Goal: Contribute content: Contribute content

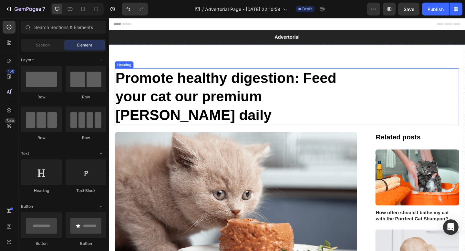
click at [204, 91] on h1 "Promote healthy digestion: Feed your cat our premium pâté daily" at bounding box center [246, 104] width 262 height 62
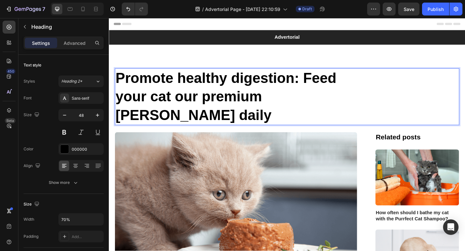
click at [349, 101] on h1 "Promote healthy digestion: Feed your cat our premium pâté daily" at bounding box center [246, 104] width 262 height 62
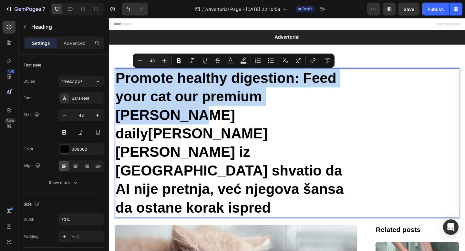
drag, startPoint x: 152, startPoint y: 125, endPoint x: 119, endPoint y: 82, distance: 54.5
click at [119, 82] on p "Promote healthy digestion: Feed your cat our premium pâté daily Kako je Goran i…" at bounding box center [246, 154] width 261 height 161
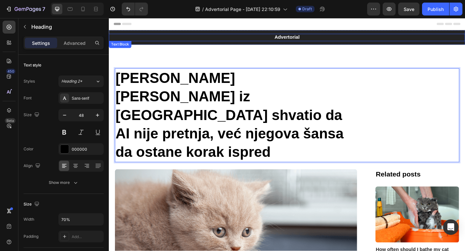
click at [306, 39] on p "Advertorial" at bounding box center [303, 39] width 387 height 7
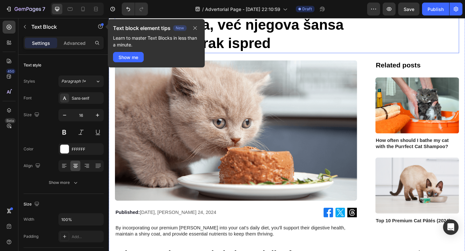
scroll to position [147, 0]
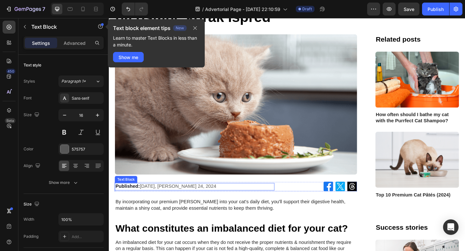
click at [160, 198] on p "Published: Monday, Jane 24, 2024" at bounding box center [202, 201] width 173 height 7
click at [195, 29] on icon "button" at bounding box center [195, 28] width 5 height 5
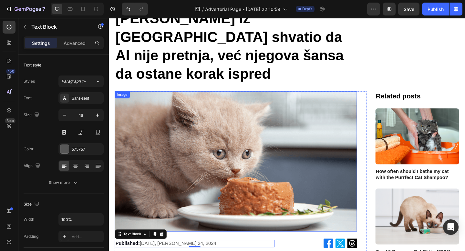
scroll to position [0, 0]
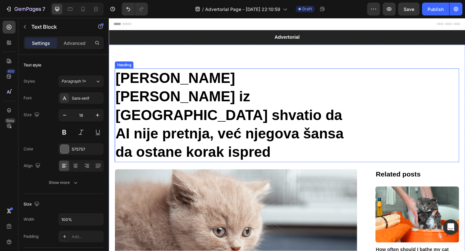
click at [222, 117] on strong "Kako je Goran iz Beograda shvatio da AI nije pretnja, već njegova šansa da osta…" at bounding box center [240, 124] width 248 height 98
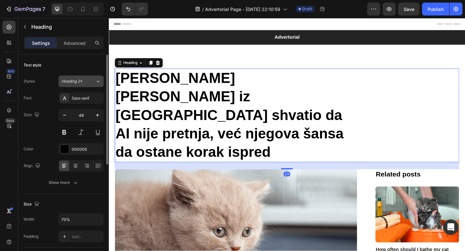
click at [75, 82] on span "Heading 2*" at bounding box center [71, 82] width 21 height 6
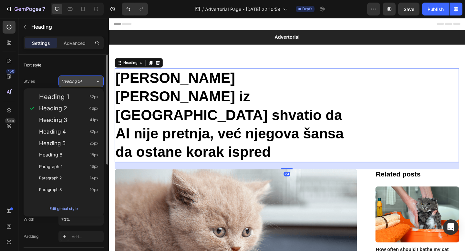
click at [75, 82] on span "Heading 2*" at bounding box center [71, 82] width 21 height 6
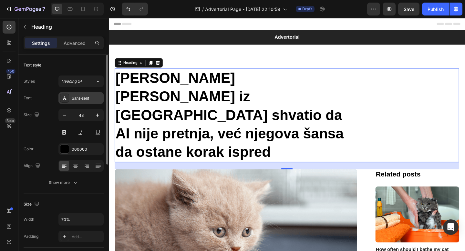
click at [78, 100] on div "Sans-serif" at bounding box center [87, 99] width 30 height 6
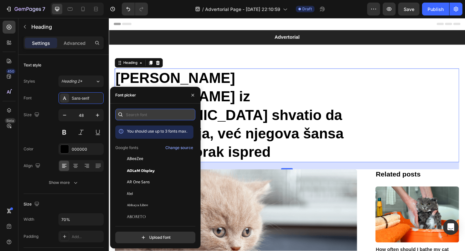
click at [147, 117] on input "text" at bounding box center [155, 115] width 80 height 12
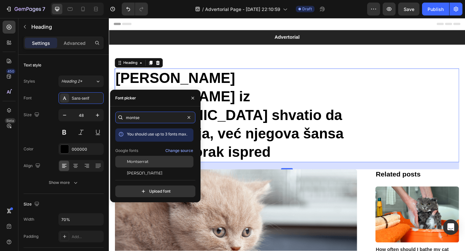
type input "montse"
click at [144, 164] on span "Montserrat" at bounding box center [138, 162] width 22 height 6
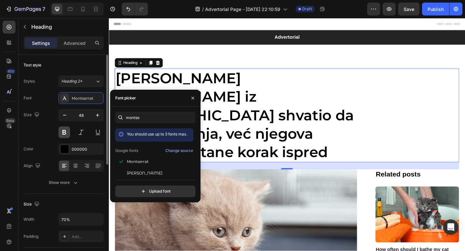
click at [64, 134] on button at bounding box center [65, 133] width 12 height 12
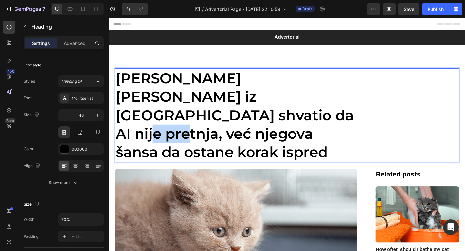
click at [202, 121] on strong "Kako je Goran iz Beograda shvatio da AI nije pretnja, već njegova šansa da osta…" at bounding box center [246, 124] width 260 height 100
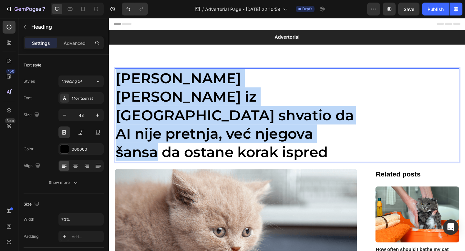
click at [202, 121] on strong "Kako je Goran iz Beograda shvatio da AI nije pretnja, već njegova šansa da osta…" at bounding box center [246, 124] width 260 height 100
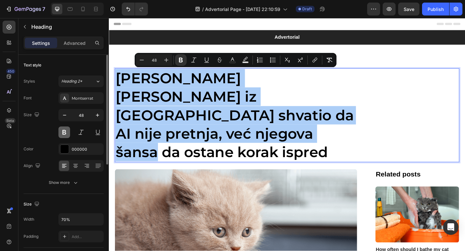
click at [67, 133] on button at bounding box center [65, 133] width 12 height 12
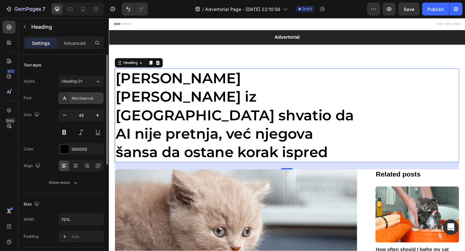
click at [74, 98] on div "Montserrat" at bounding box center [87, 99] width 30 height 6
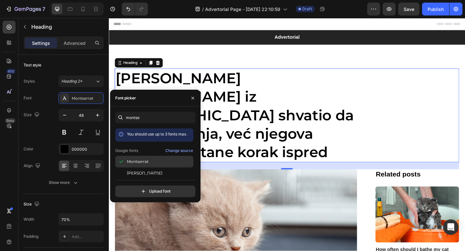
scroll to position [16, 0]
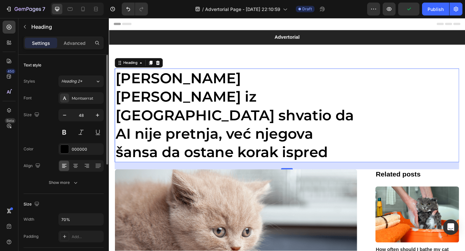
click at [37, 134] on div "Size 48" at bounding box center [64, 123] width 80 height 29
click at [64, 132] on button at bounding box center [65, 133] width 12 height 12
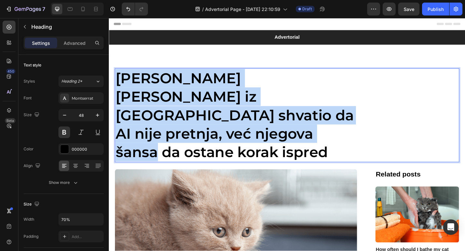
drag, startPoint x: 168, startPoint y: 144, endPoint x: 119, endPoint y: 90, distance: 73.2
click at [119, 90] on p "Kako je Goran iz Beograda shvatio da AI nije pretnja, već njegova šansa da osta…" at bounding box center [246, 124] width 261 height 101
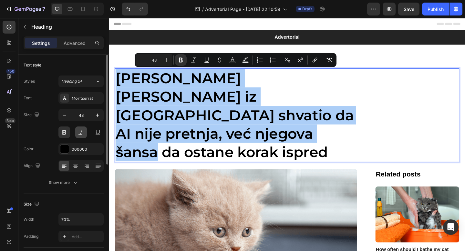
click at [80, 136] on button at bounding box center [81, 133] width 12 height 12
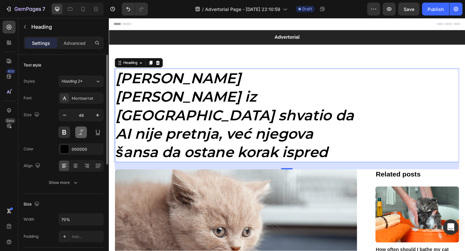
click at [80, 136] on button at bounding box center [81, 133] width 12 height 12
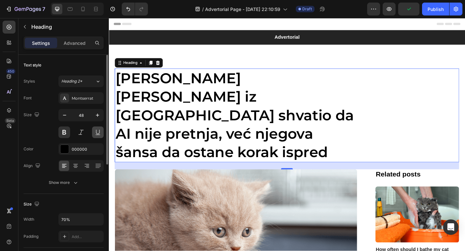
click at [96, 132] on button at bounding box center [98, 133] width 12 height 12
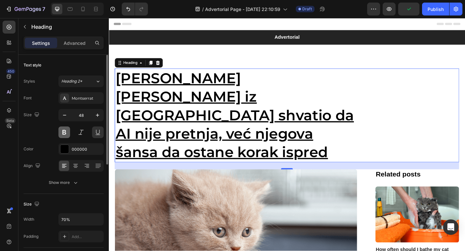
click at [66, 132] on button at bounding box center [65, 133] width 12 height 12
click at [100, 129] on button at bounding box center [98, 133] width 12 height 12
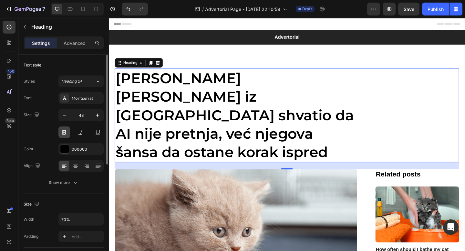
click at [66, 131] on button at bounding box center [65, 133] width 12 height 12
click at [143, 121] on strong "Kako je Goran iz Beograda shvatio da AI nije pretnja, već njegova šansa da osta…" at bounding box center [246, 124] width 260 height 100
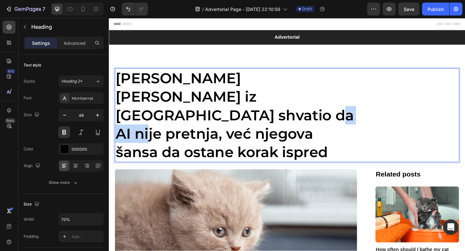
click at [143, 121] on strong "Kako je Goran iz Beograda shvatio da AI nije pretnja, već njegova šansa da osta…" at bounding box center [246, 124] width 260 height 100
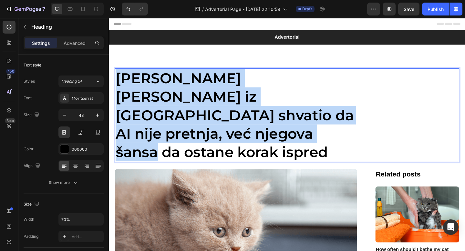
click at [143, 121] on strong "Kako je Goran iz Beograda shvatio da AI nije pretnja, već njegova šansa da osta…" at bounding box center [246, 124] width 260 height 100
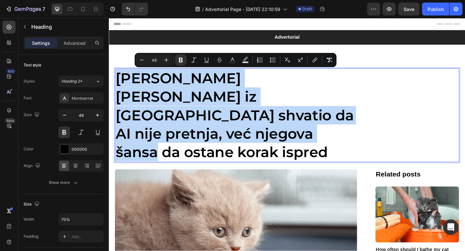
click at [174, 125] on strong "Kako je Goran iz Beograda shvatio da AI nije pretnja, već njegova šansa da osta…" at bounding box center [246, 124] width 260 height 100
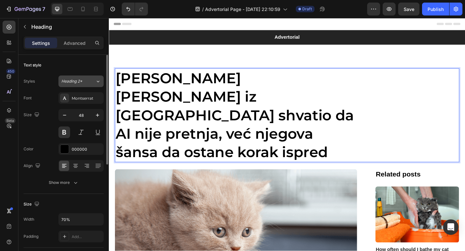
click at [91, 84] on div "Heading 2*" at bounding box center [78, 82] width 34 height 6
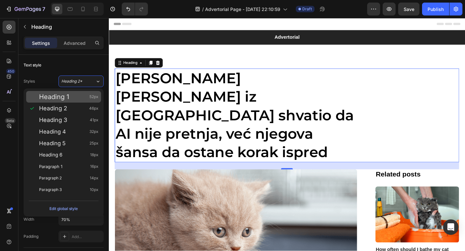
click at [68, 97] on span "Heading 1" at bounding box center [54, 97] width 30 height 6
type input "52"
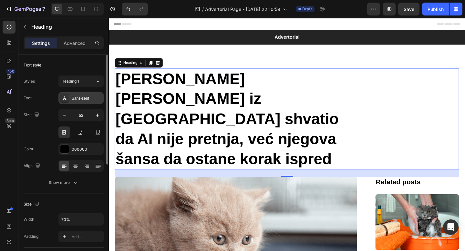
click at [85, 98] on div "Sans-serif" at bounding box center [87, 99] width 30 height 6
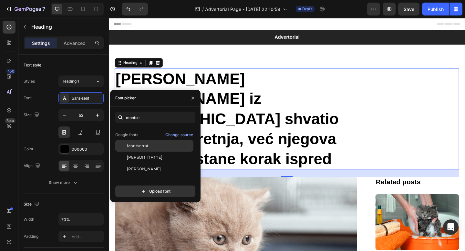
click at [135, 147] on span "Montserrat" at bounding box center [138, 146] width 22 height 6
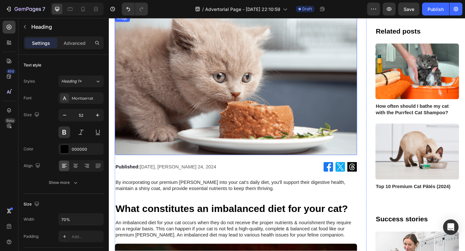
scroll to position [177, 0]
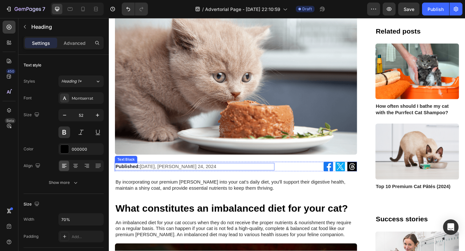
click at [134, 177] on strong "Published:" at bounding box center [129, 179] width 27 height 5
click at [137, 177] on strong "Published:" at bounding box center [129, 179] width 27 height 5
click at [140, 177] on strong "Published:" at bounding box center [129, 179] width 27 height 5
click at [141, 177] on strong "PublishedObjavljeno:" at bounding box center [142, 179] width 53 height 5
click at [155, 177] on p "Objavljeno: Monday, Jane 24, 2024" at bounding box center [202, 180] width 173 height 7
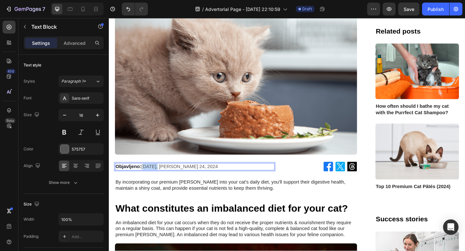
click at [155, 177] on p "Objavljeno: Monday, Jane 24, 2024" at bounding box center [202, 180] width 173 height 7
click at [171, 177] on p "Objavljeno: Sreda, Jane 24, 2024" at bounding box center [202, 180] width 173 height 7
click at [151, 177] on p "Objavljeno: 24, 2024" at bounding box center [202, 180] width 173 height 7
click at [153, 177] on p "Objavljeno: 24. Avgust, 2024" at bounding box center [202, 180] width 173 height 7
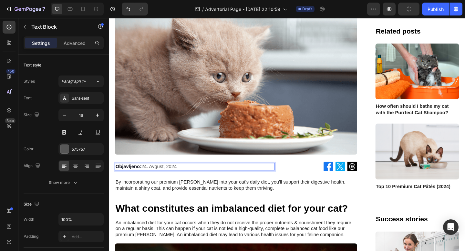
click at [151, 177] on p "Objavljeno: 24. Avgust, 2024" at bounding box center [202, 180] width 173 height 7
click at [188, 177] on p "Objavljeno: 27. Avgust, 2024" at bounding box center [202, 180] width 173 height 7
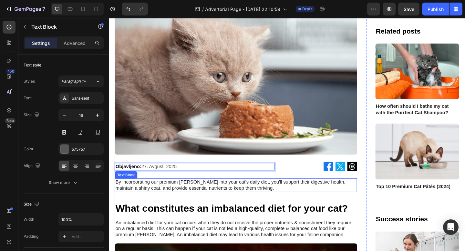
click at [289, 194] on p "By incorporating our premium pâté into your cat's daily diet, you'll support th…" at bounding box center [247, 201] width 262 height 14
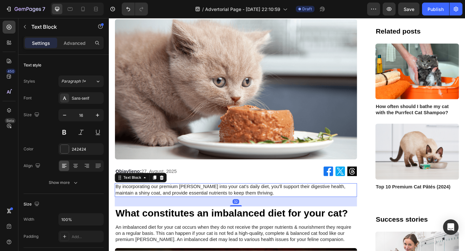
scroll to position [171, 0]
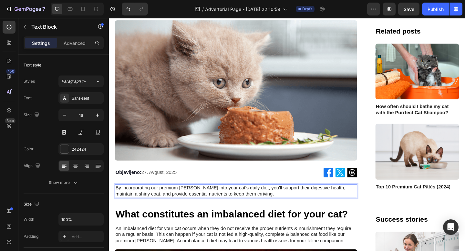
click at [326, 200] on p "By incorporating our premium pâté into your cat's daily diet, you'll support th…" at bounding box center [247, 207] width 262 height 14
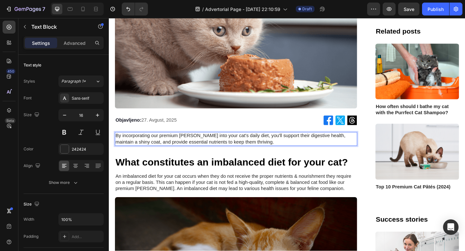
scroll to position [212, 0]
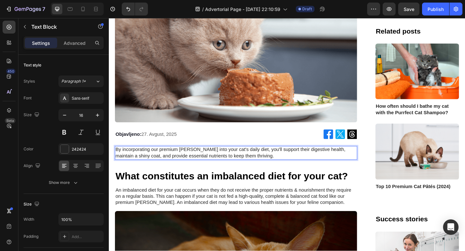
click at [191, 158] on p "By incorporating our premium pâté into your cat's daily diet, you'll support th…" at bounding box center [247, 165] width 262 height 14
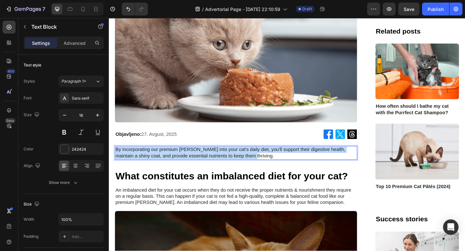
click at [191, 158] on p "By incorporating our premium pâté into your cat's daily diet, you'll support th…" at bounding box center [247, 165] width 262 height 14
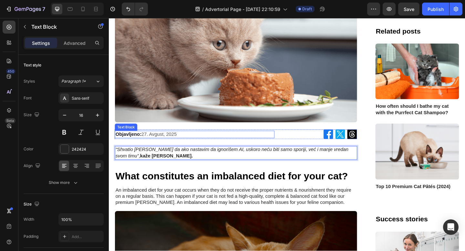
click at [210, 142] on p "Objavljeno: 27. Avgust, 2025" at bounding box center [202, 145] width 173 height 7
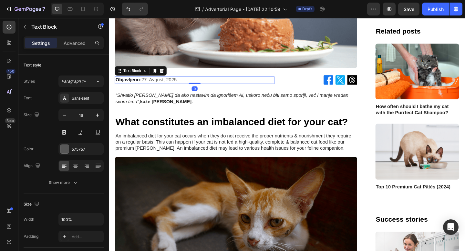
scroll to position [272, 0]
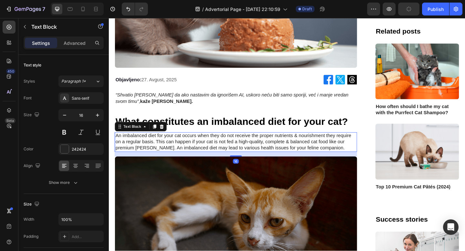
click at [195, 143] on p "An imbalanced diet for your cat occurs when they do not receive the proper nutr…" at bounding box center [247, 153] width 262 height 20
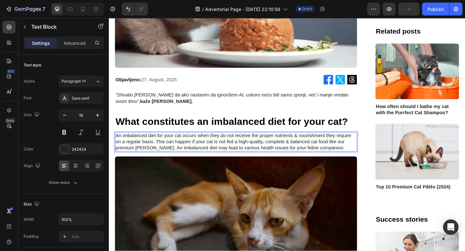
click at [195, 143] on p "An imbalanced diet for your cat occurs when they do not receive the proper nutr…" at bounding box center [247, 153] width 262 height 20
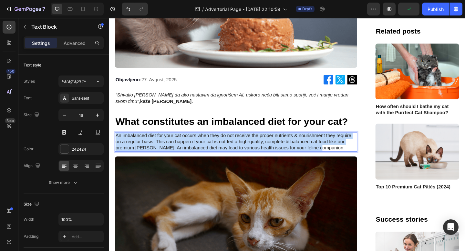
click at [195, 143] on p "An imbalanced diet for your cat occurs when they do not receive the proper nutr…" at bounding box center [247, 153] width 262 height 20
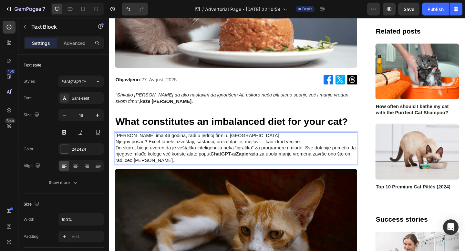
click at [239, 143] on p "Goran ima 46 godina, radi u jednoj firmi u Beogradu." at bounding box center [247, 146] width 262 height 7
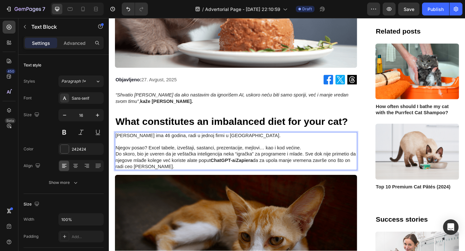
click at [324, 156] on p "Njegov posao? Excel tabele, izveštaji, sastanci, prezentacije, mejlovi… kao i k…" at bounding box center [247, 159] width 262 height 7
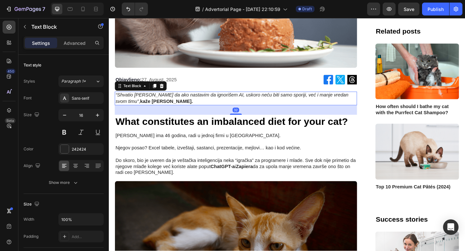
click at [263, 99] on p "“Shvatio sam da ako nastavim da ignorišem AI, uskoro neću biti samo sporiji, ve…" at bounding box center [247, 106] width 262 height 14
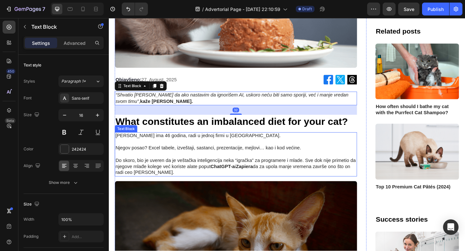
click at [118, 156] on p "Njegov posao? Excel tabele, izveštaji, sastanci, prezentacije, mejlovi… kao i k…" at bounding box center [247, 159] width 262 height 7
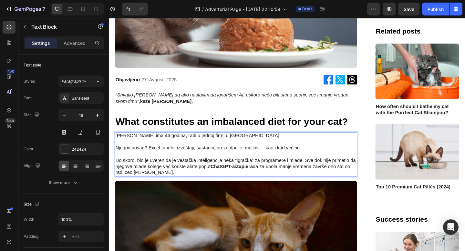
click at [117, 156] on p "Njegov posao? Excel tabele, izveštaji, sastanci, prezentacije, mejlovi… kao i k…" at bounding box center [247, 159] width 262 height 7
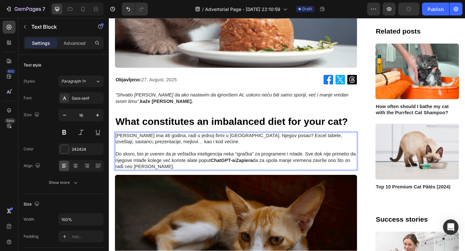
click at [136, 163] on p "Do skoro, bio je uveren da je veštačka inteligencija neka “igračka” za programe…" at bounding box center [247, 173] width 262 height 20
click at [176, 156] on p "Rich Text Editor. Editing area: main" at bounding box center [247, 159] width 262 height 7
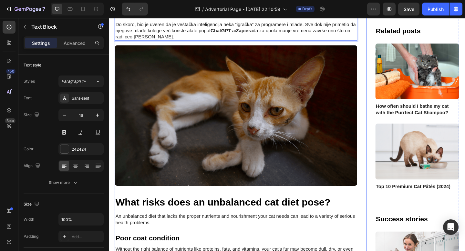
scroll to position [418, 0]
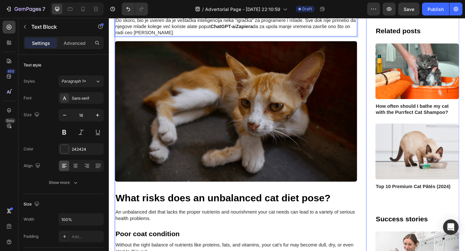
click at [223, 104] on img at bounding box center [247, 119] width 264 height 153
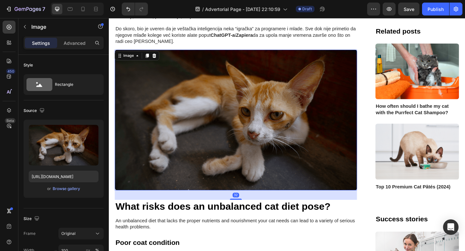
scroll to position [408, 0]
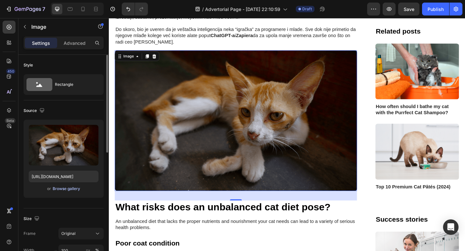
click at [67, 190] on div "Browse gallery" at bounding box center [66, 189] width 27 height 6
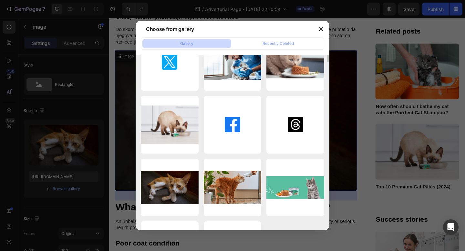
scroll to position [0, 0]
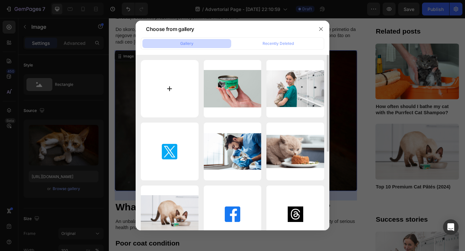
click at [155, 70] on input "file" at bounding box center [170, 89] width 58 height 58
type input "C:\fakepath\iseci.png"
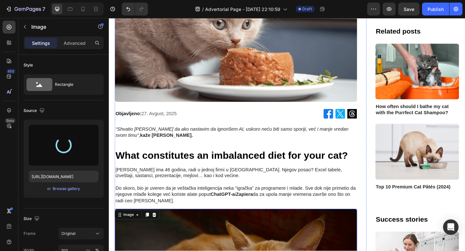
type input "https://cdn.shopify.com/s/files/1/0716/7085/7885/files/gempages_581513023265440…"
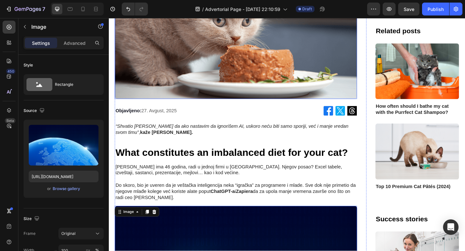
scroll to position [243, 0]
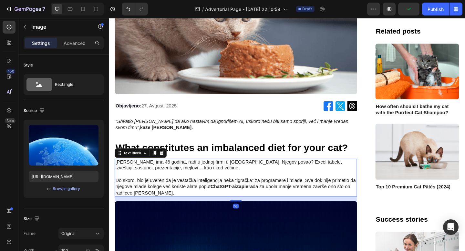
click at [236, 172] on p "Goran ima 46 godina, radi u jednoj firmi u Beogradu. Njegov posao? Excel tabele…" at bounding box center [247, 179] width 262 height 14
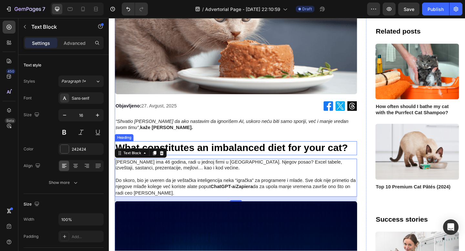
click at [240, 152] on h2 "What constitutes an imbalanced diet for your cat?" at bounding box center [247, 159] width 264 height 15
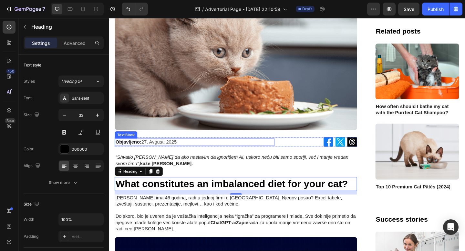
scroll to position [185, 0]
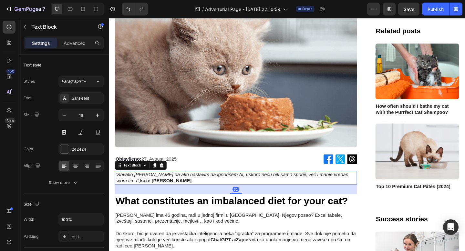
click at [282, 186] on icon "“Shvatio sam da ako nastavim da ignorišem AI, uskoro neću biti samo sporiji, ve…" at bounding box center [243, 192] width 254 height 12
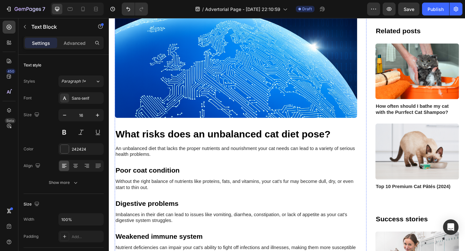
scroll to position [517, 0]
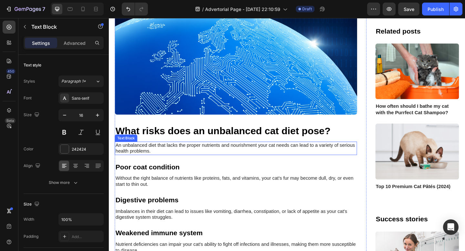
click at [204, 154] on p "An unbalanced diet that lacks the proper nutrients and nourishment your cat nee…" at bounding box center [247, 161] width 262 height 14
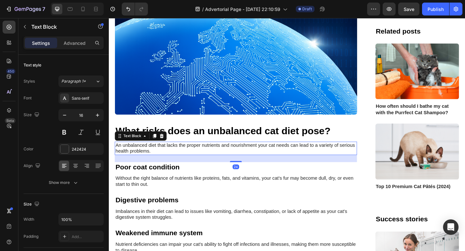
click at [193, 154] on p "An unbalanced diet that lacks the proper nutrients and nourishment your cat nee…" at bounding box center [247, 161] width 262 height 14
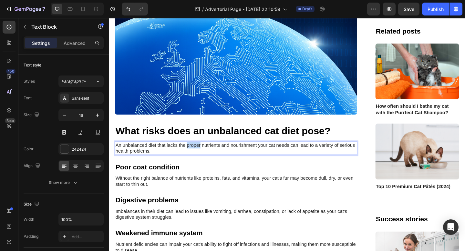
click at [193, 154] on p "An unbalanced diet that lacks the proper nutrients and nourishment your cat nee…" at bounding box center [247, 161] width 262 height 14
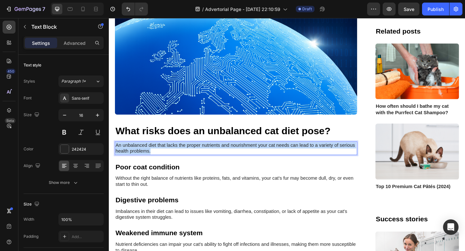
click at [193, 154] on p "An unbalanced diet that lacks the proper nutrients and nourishment your cat nee…" at bounding box center [247, 161] width 262 height 14
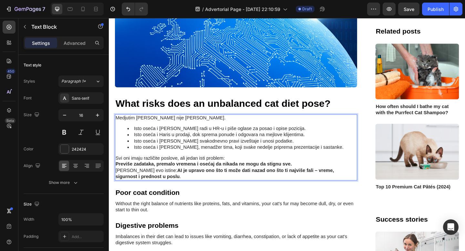
scroll to position [547, 0]
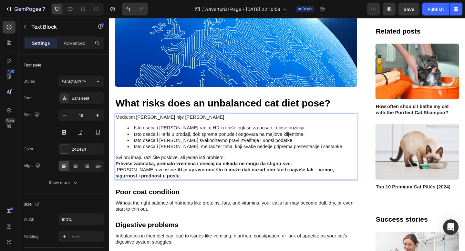
click at [242, 167] on p "Svi oni imaju različite poslove, ali jedan isti problem:" at bounding box center [247, 170] width 262 height 7
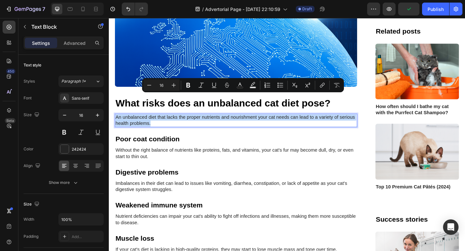
click at [242, 159] on p "Without the right balance of nutrients like proteins, fats, and vitamins, your …" at bounding box center [247, 166] width 262 height 14
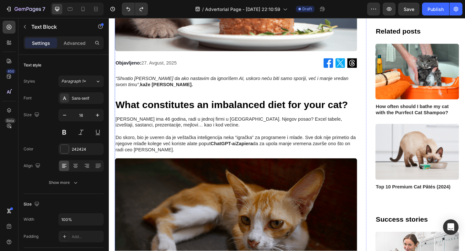
scroll to position [269, 0]
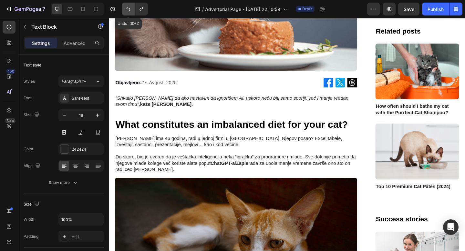
click at [131, 11] on icon "Undo/Redo" at bounding box center [128, 9] width 6 height 6
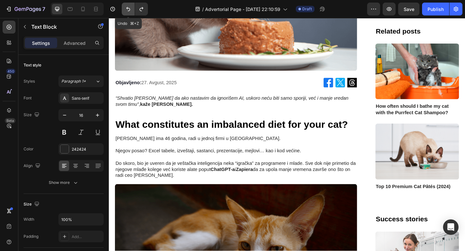
click at [131, 11] on icon "Undo/Redo" at bounding box center [128, 9] width 6 height 6
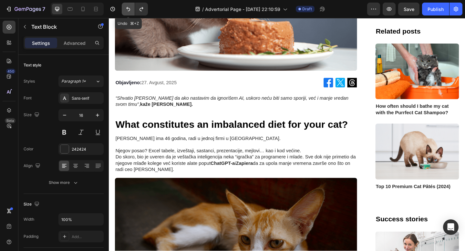
click at [131, 11] on icon "Undo/Redo" at bounding box center [128, 9] width 6 height 6
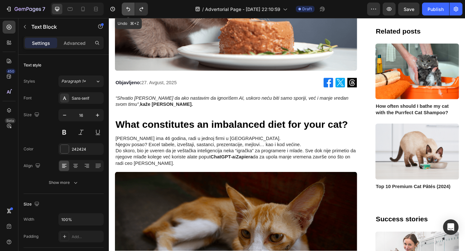
click at [131, 11] on icon "Undo/Redo" at bounding box center [128, 9] width 6 height 6
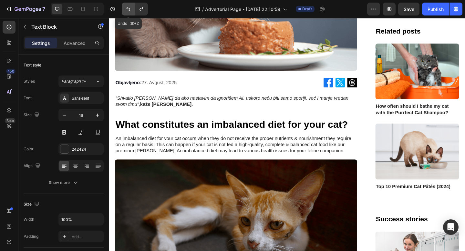
click at [131, 11] on icon "Undo/Redo" at bounding box center [128, 9] width 6 height 6
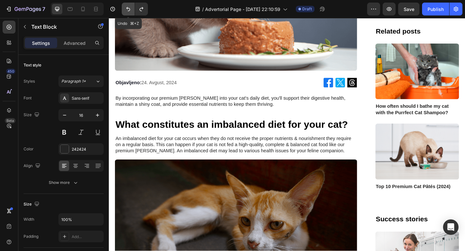
click at [131, 11] on icon "Undo/Redo" at bounding box center [128, 9] width 6 height 6
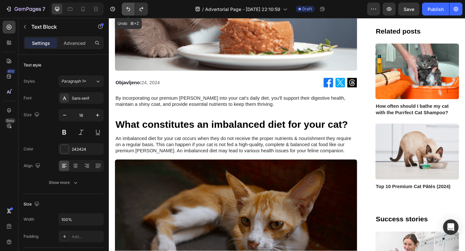
click at [131, 11] on icon "Undo/Redo" at bounding box center [128, 9] width 6 height 6
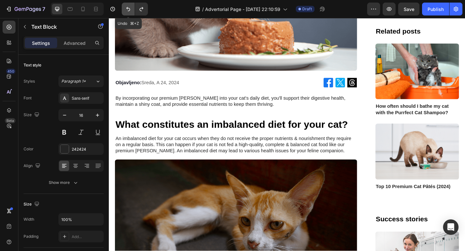
click at [131, 11] on icon "Undo/Redo" at bounding box center [128, 9] width 6 height 6
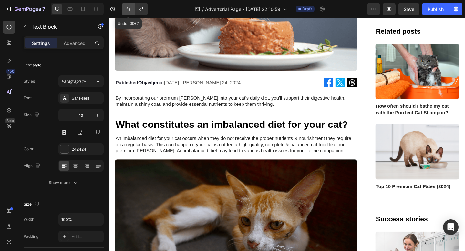
click at [131, 11] on icon "Undo/Redo" at bounding box center [128, 9] width 6 height 6
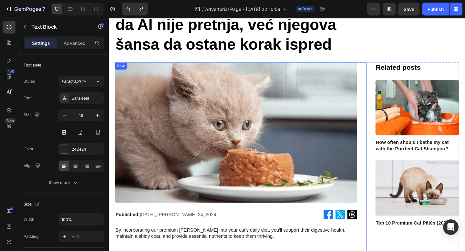
scroll to position [0, 0]
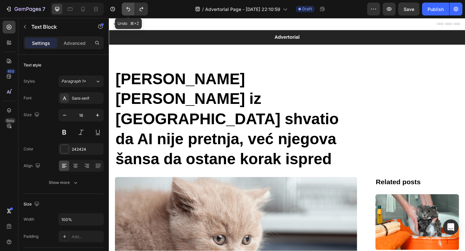
click at [128, 10] on icon "Undo/Redo" at bounding box center [128, 9] width 6 height 6
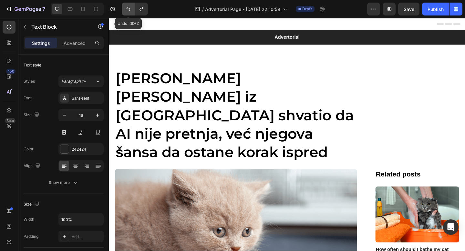
click at [128, 10] on icon "Undo/Redo" at bounding box center [128, 9] width 6 height 6
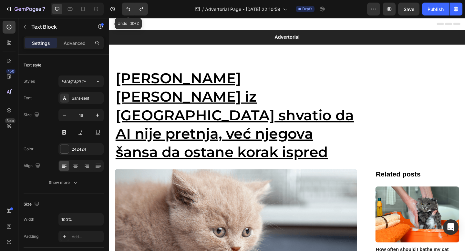
click at [128, 10] on icon "Undo/Redo" at bounding box center [128, 9] width 6 height 6
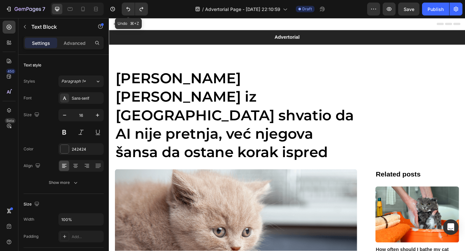
click at [128, 10] on icon "Undo/Redo" at bounding box center [128, 9] width 6 height 6
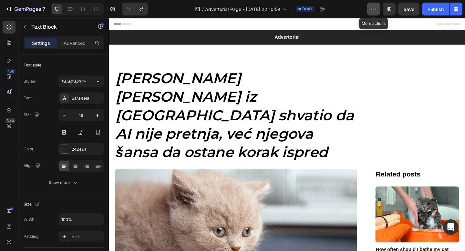
click at [371, 12] on button "button" at bounding box center [374, 9] width 13 height 13
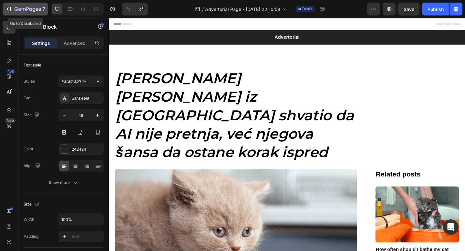
click at [6, 11] on icon "button" at bounding box center [8, 9] width 6 height 6
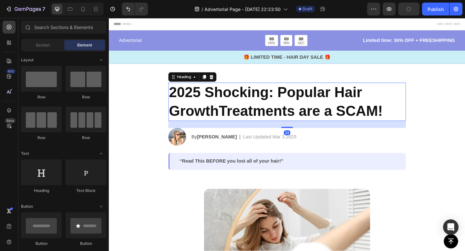
click at [337, 114] on h2 "2025 Shocking: Popular Hair GrowthTreatments are a SCAM!" at bounding box center [303, 110] width 259 height 42
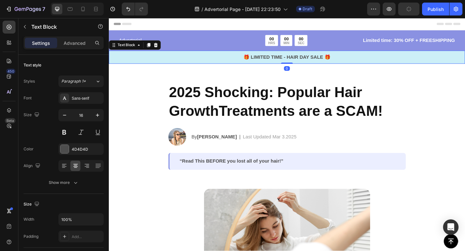
click at [366, 58] on p "🎁 LIMITED TIME - HAIR DAY SALE 🎁" at bounding box center [303, 61] width 387 height 8
click at [160, 49] on icon at bounding box center [159, 47] width 5 height 5
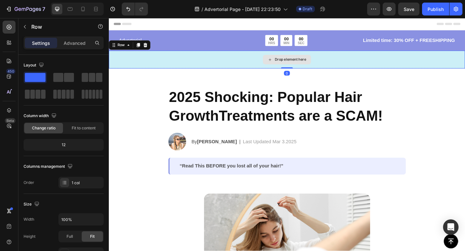
click at [205, 70] on div "Drop element here" at bounding box center [303, 63] width 388 height 19
click at [148, 48] on icon at bounding box center [148, 47] width 5 height 5
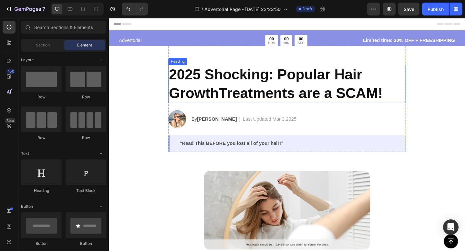
click at [241, 101] on h2 "2025 Shocking: Popular Hair GrowthTreatments are a SCAM!" at bounding box center [303, 90] width 259 height 42
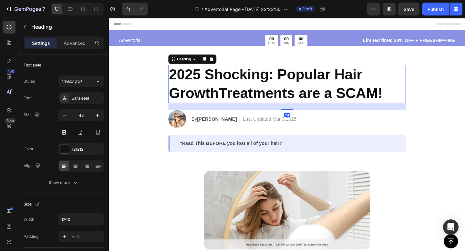
click at [211, 81] on h2 "2025 Shocking: Popular Hair GrowthTreatments are a SCAM!" at bounding box center [303, 90] width 259 height 42
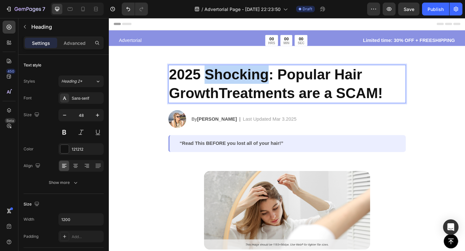
click at [211, 81] on p "2025 Shocking: Popular Hair GrowthTreatments are a SCAM!" at bounding box center [302, 90] width 257 height 40
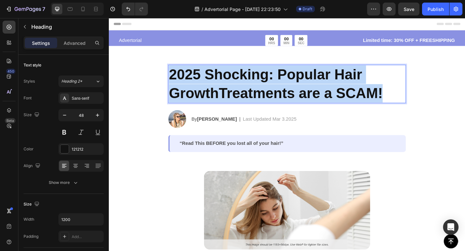
click at [211, 81] on p "2025 Shocking: Popular Hair GrowthTreatments are a SCAM!" at bounding box center [302, 90] width 257 height 40
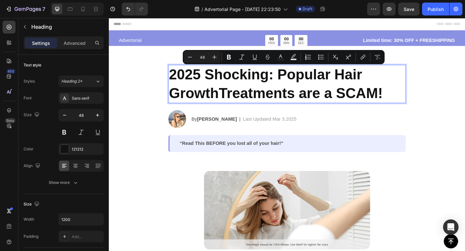
click at [377, 82] on p "2025 Shocking: Popular Hair GrowthTreatments are a SCAM!" at bounding box center [302, 90] width 257 height 40
click at [406, 95] on p "2025 Shocking: Popular Hair GrowthTreatments are a SCAM!" at bounding box center [302, 90] width 257 height 40
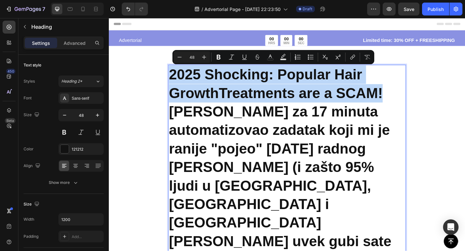
drag, startPoint x: 227, startPoint y: 122, endPoint x: 174, endPoint y: 87, distance: 63.7
click at [174, 87] on p "2025 Shocking: Popular Hair GrowthTreatments are a SCAM![PERSON_NAME] za 17 min…" at bounding box center [302, 181] width 257 height 222
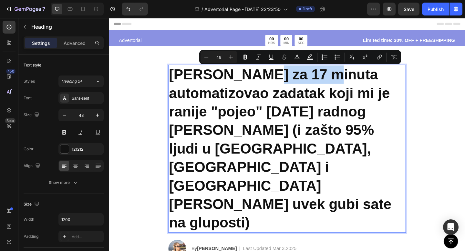
drag, startPoint x: 273, startPoint y: 77, endPoint x: 347, endPoint y: 75, distance: 74.4
click at [347, 75] on p "[PERSON_NAME] za 17 minuta automatizovao zadatak koji mi je ranije "pojeo" [DAT…" at bounding box center [302, 161] width 257 height 182
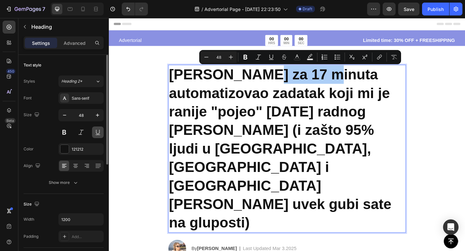
click at [95, 134] on button at bounding box center [98, 133] width 12 height 12
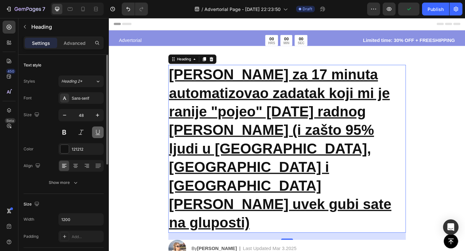
click at [95, 134] on button at bounding box center [98, 133] width 12 height 12
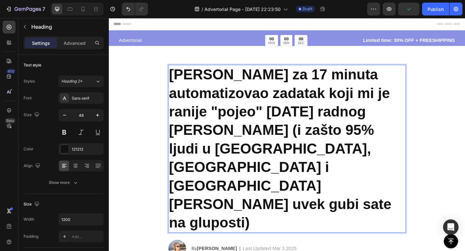
click at [269, 131] on p "[PERSON_NAME] za 17 minuta automatizovao zadatak koji mi je ranije "pojeo" [DAT…" at bounding box center [302, 161] width 257 height 182
click at [412, 120] on p "[PERSON_NAME] za 17 minuta automatizovao zadatak koji mi je ranije "pojeo" [DAT…" at bounding box center [302, 161] width 257 height 182
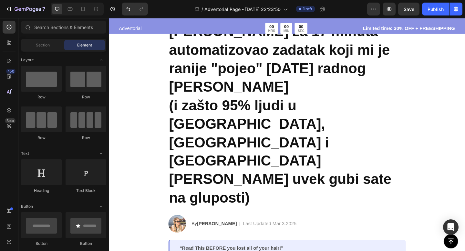
scroll to position [48, 0]
click at [215, 239] on strong "[PERSON_NAME]" at bounding box center [226, 241] width 43 height 5
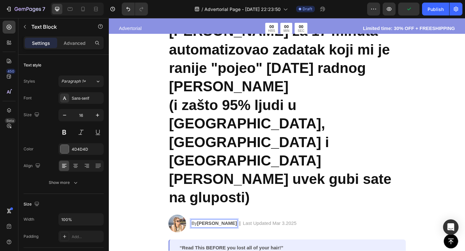
click at [216, 239] on strong "[PERSON_NAME]" at bounding box center [226, 241] width 43 height 5
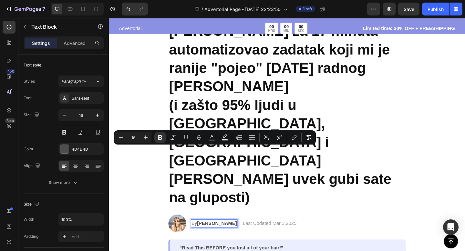
click at [222, 239] on strong "[PERSON_NAME]" at bounding box center [226, 241] width 43 height 5
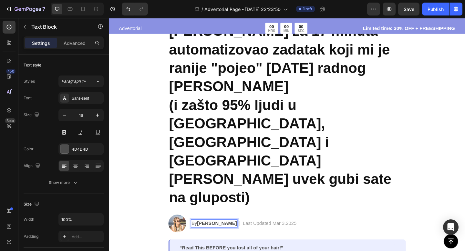
click at [226, 239] on strong "[PERSON_NAME]" at bounding box center [226, 241] width 43 height 5
click at [225, 239] on strong "[PERSON_NAME]" at bounding box center [226, 241] width 43 height 5
click at [203, 238] on p "By [PERSON_NAME]" at bounding box center [223, 242] width 49 height 8
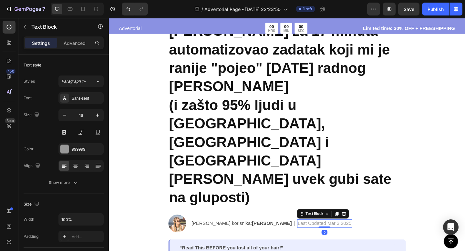
click at [315, 238] on p "Last Updated Mar 3.2025" at bounding box center [344, 242] width 59 height 8
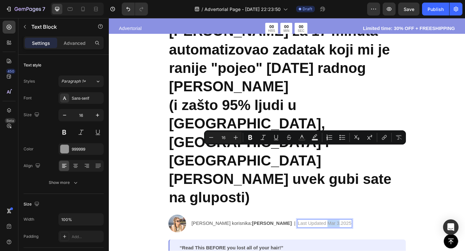
drag, startPoint x: 319, startPoint y: 162, endPoint x: 309, endPoint y: 162, distance: 10.0
click at [315, 238] on p "Last Updated Mar 3.2025" at bounding box center [344, 242] width 59 height 8
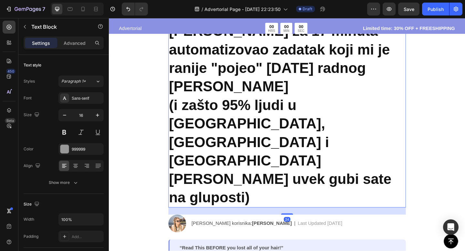
click at [336, 121] on p "[PERSON_NAME] za 17 minuta automatizovao zadatak koji mi je ranije "pojeo" [DAT…" at bounding box center [302, 123] width 257 height 202
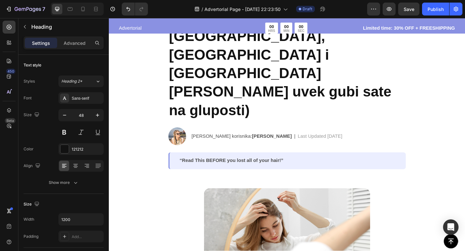
scroll to position [0, 0]
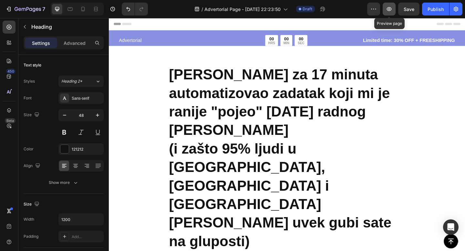
click at [387, 8] on icon "button" at bounding box center [389, 9] width 6 height 6
click at [389, 10] on icon "button" at bounding box center [389, 9] width 6 height 6
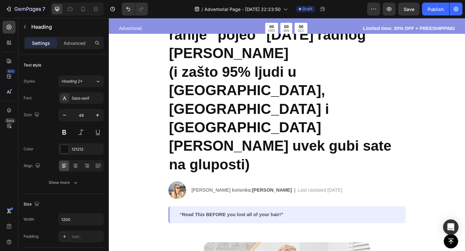
scroll to position [85, 0]
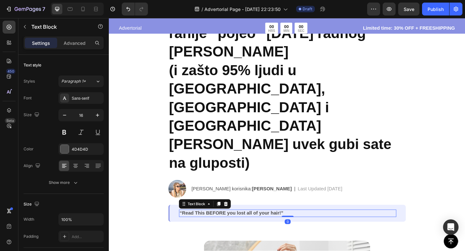
click at [234, 228] on p "“Read This BEFORE you lost all of your hair!”" at bounding box center [303, 231] width 235 height 7
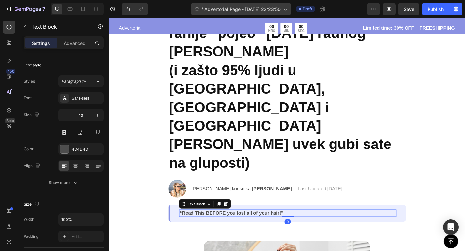
click at [234, 228] on p "“Read This BEFORE you lost all of your hair!”" at bounding box center [303, 231] width 235 height 7
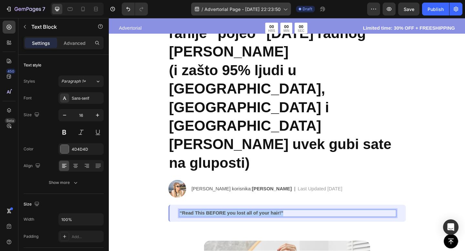
click at [234, 228] on p "“Read This BEFORE you lost all of your hair!”" at bounding box center [303, 231] width 235 height 7
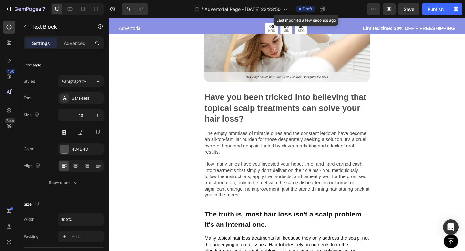
scroll to position [263, 0]
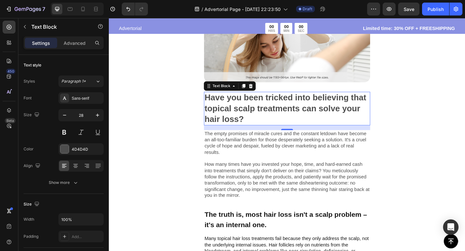
click at [289, 113] on p "Have you been tricked into believing that topical scalp treatments can solve yo…" at bounding box center [303, 116] width 180 height 35
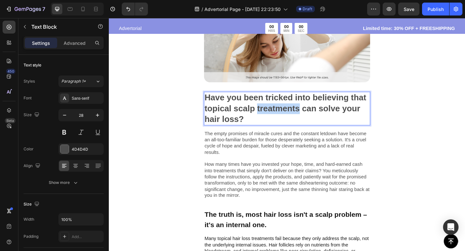
click at [289, 113] on p "Have you been tricked into believing that topical scalp treatments can solve yo…" at bounding box center [303, 116] width 180 height 35
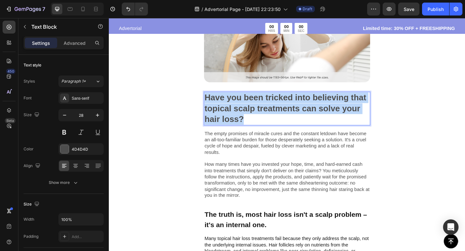
click at [289, 113] on p "Have you been tricked into believing that topical scalp treatments can solve yo…" at bounding box center [303, 116] width 180 height 35
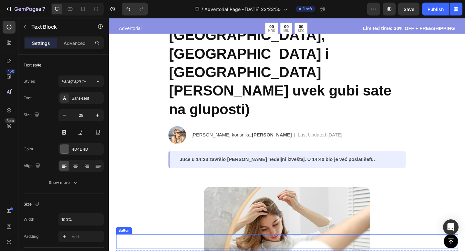
scroll to position [161, 0]
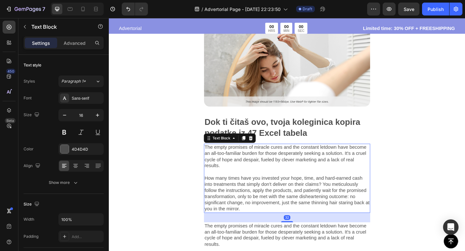
click at [259, 172] on p "The empty promises of miracle cures and the constant letdown have become an all…" at bounding box center [303, 193] width 180 height 74
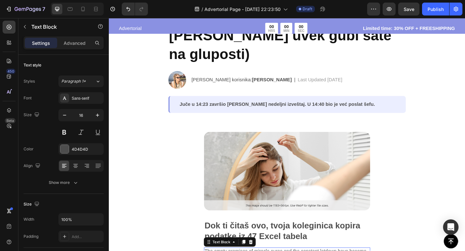
scroll to position [174, 0]
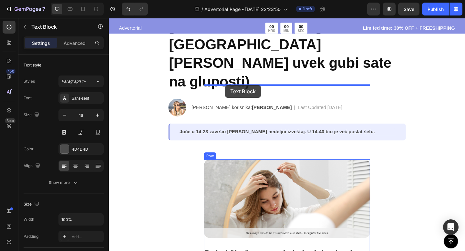
drag, startPoint x: 218, startPoint y: 211, endPoint x: 235, endPoint y: 92, distance: 119.9
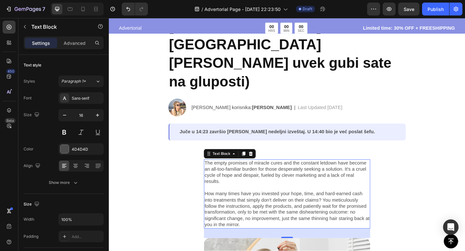
click at [269, 173] on p "The empty promises of miracle cures and the constant letdown have become an all…" at bounding box center [303, 210] width 180 height 74
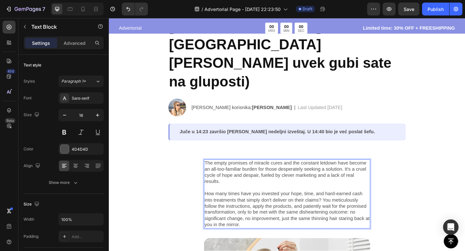
click at [269, 173] on p "The empty promises of miracle cures and the constant letdown have become an all…" at bounding box center [303, 210] width 180 height 74
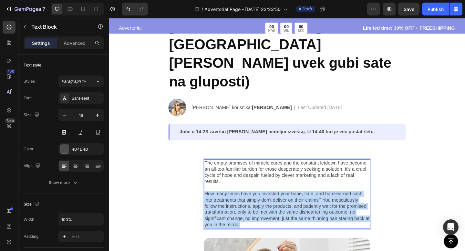
click at [269, 173] on p "The empty promises of miracle cures and the constant letdown have become an all…" at bounding box center [303, 210] width 180 height 74
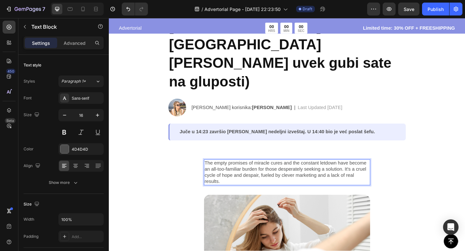
click at [266, 173] on p "The empty promises of miracle cures and the constant letdown have become an all…" at bounding box center [303, 186] width 180 height 27
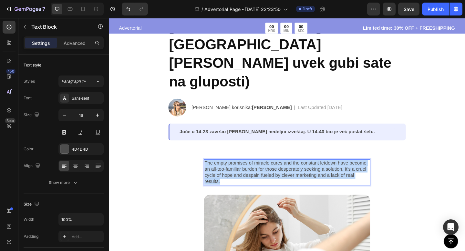
click at [266, 173] on p "The empty promises of miracle cures and the constant letdown have become an all…" at bounding box center [303, 186] width 180 height 27
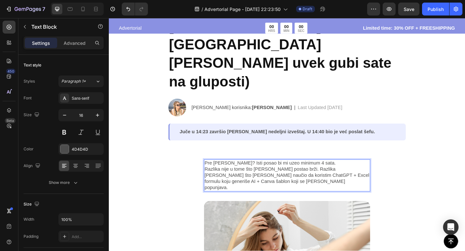
click at [348, 173] on p "Pre [PERSON_NAME]? Isti posao bi mi uzeo minimum 4 sata." at bounding box center [303, 176] width 180 height 7
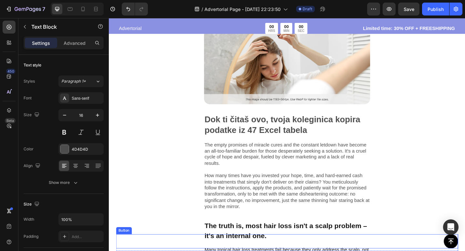
scroll to position [315, 0]
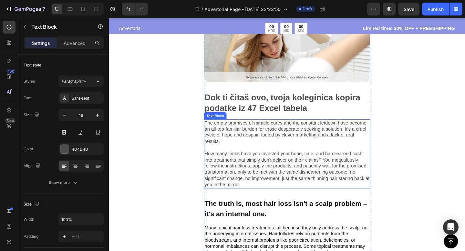
click at [230, 129] on p "The empty promises of miracle cures and the constant letdown have become an all…" at bounding box center [303, 166] width 180 height 74
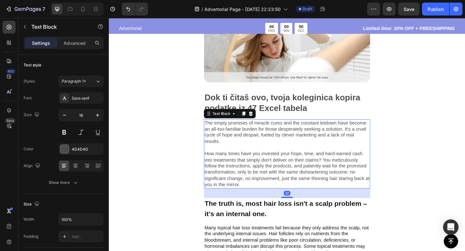
click at [230, 129] on p "The empty promises of miracle cures and the constant letdown have become an all…" at bounding box center [303, 166] width 180 height 74
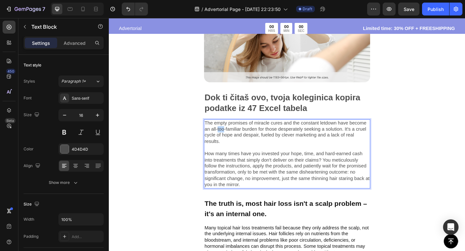
click at [230, 129] on p "The empty promises of miracle cures and the constant letdown have become an all…" at bounding box center [303, 166] width 180 height 74
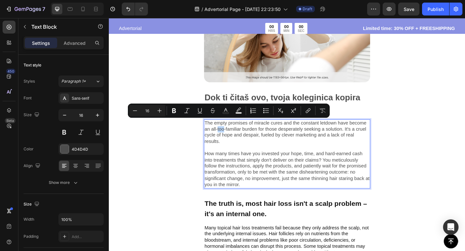
click at [230, 129] on p "The empty promises of miracle cures and the constant letdown have become an all…" at bounding box center [303, 166] width 180 height 74
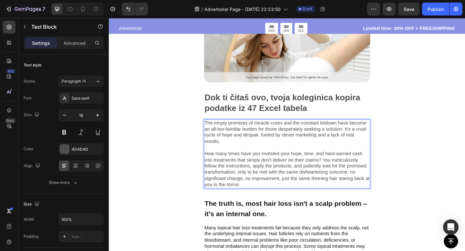
click at [230, 130] on p "The empty promises of miracle cures and the constant letdown have become an all…" at bounding box center [303, 166] width 180 height 74
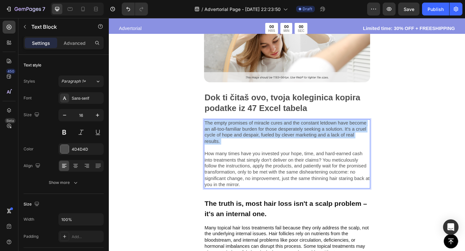
click at [230, 130] on p "The empty promises of miracle cures and the constant letdown have become an all…" at bounding box center [303, 166] width 180 height 74
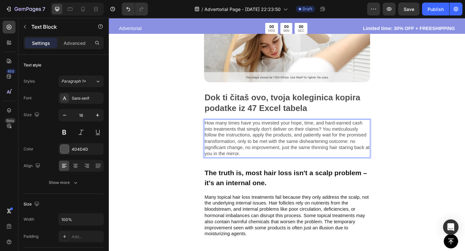
click at [226, 137] on p "How many times have you invested your hope, time, and hard-earned cash into tre…" at bounding box center [303, 149] width 180 height 40
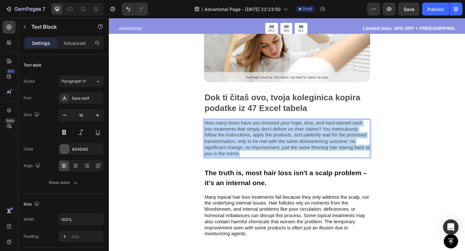
click at [226, 137] on p "How many times have you invested your hope, time, and hard-earned cash into tre…" at bounding box center [303, 149] width 180 height 40
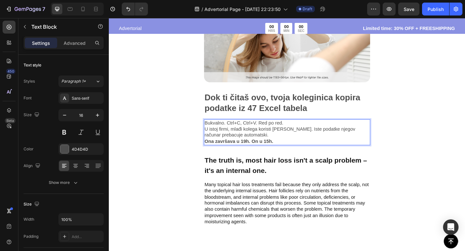
click at [301, 129] on p "Bukvalno. Ctrl+C, Ctrl+V. Red po red." at bounding box center [303, 132] width 180 height 7
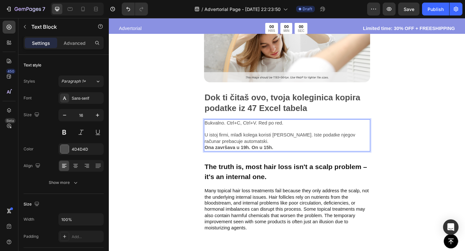
click at [261, 146] on p "U istoj firmi, mlađi kolega koristi [PERSON_NAME]. Iste podatke njegov računar …" at bounding box center [303, 150] width 180 height 14
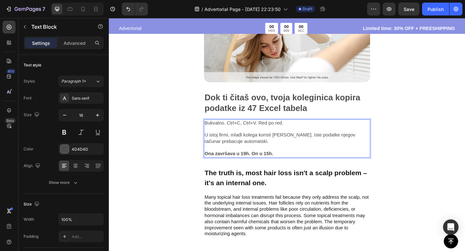
scroll to position [342, 0]
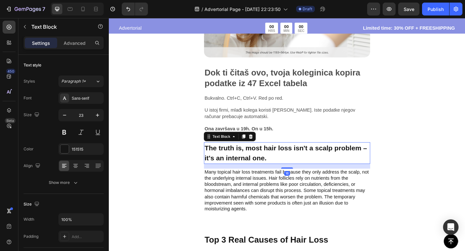
click at [242, 154] on p "The truth is, most hair loss isn't a scalp problem – it's an internal one." at bounding box center [303, 165] width 180 height 22
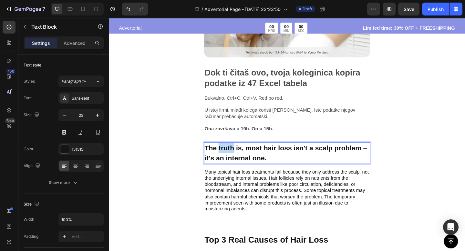
click at [242, 154] on p "The truth is, most hair loss isn't a scalp problem – it's an internal one." at bounding box center [303, 165] width 180 height 22
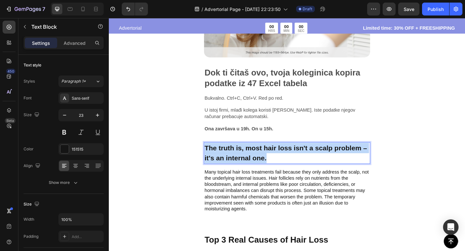
click at [242, 154] on p "The truth is, most hair loss isn't a scalp problem – it's an internal one." at bounding box center [303, 165] width 180 height 22
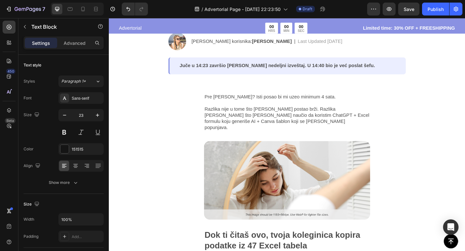
scroll to position [134, 0]
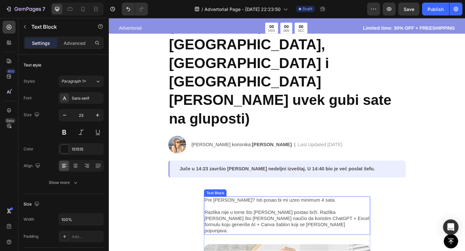
click at [246, 227] on p "Razlika nije u tome što [PERSON_NAME] postao brži. Razlika [PERSON_NAME] što [P…" at bounding box center [303, 240] width 180 height 27
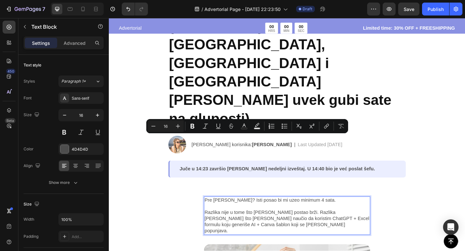
click at [251, 227] on p "Razlika nije u tome što [PERSON_NAME] postao brži. Razlika [PERSON_NAME] što [P…" at bounding box center [303, 240] width 180 height 27
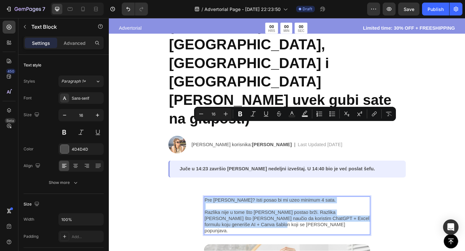
drag, startPoint x: 251, startPoint y: 162, endPoint x: 214, endPoint y: 133, distance: 46.2
click at [214, 213] on div "Pre [PERSON_NAME]? Isti posao bi mi uzeo minimum 4 sata. Razlika nije u tome št…" at bounding box center [302, 234] width 181 height 42
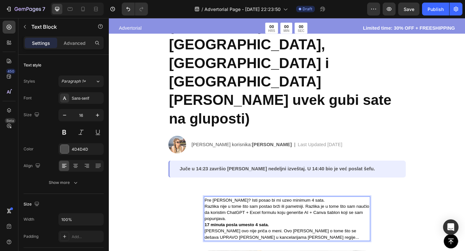
click at [331, 213] on p "Pre [PERSON_NAME]? Isti posao bi mi uzeo minimum 4 sata." at bounding box center [303, 216] width 180 height 7
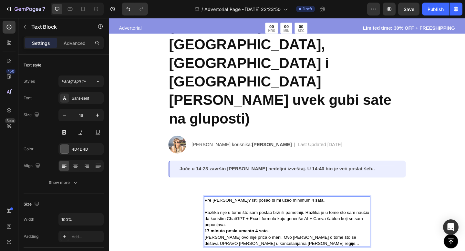
click at [267, 227] on p "Razlika nije u tome što sam postao brži ili pametniji. Razlika je u tome što sa…" at bounding box center [303, 237] width 180 height 20
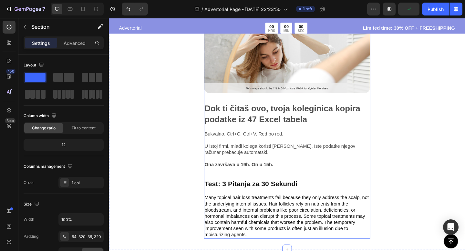
scroll to position [331, 0]
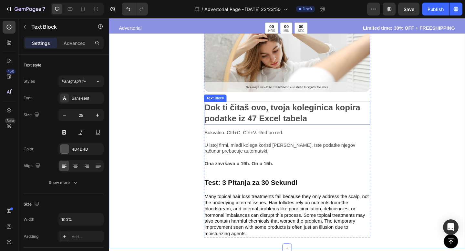
click at [272, 119] on p "Dok ti čitaš ovo, tvoja koleginica kopira podatke iz 47 Excel tabela" at bounding box center [303, 122] width 180 height 24
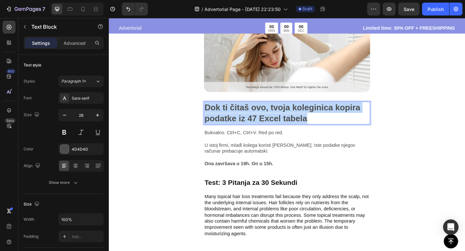
click at [272, 119] on p "Dok ti čitaš ovo, tvoja koleginica kopira podatke iz 47 Excel tabela" at bounding box center [303, 122] width 180 height 24
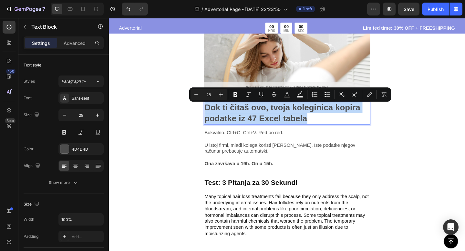
type input "17"
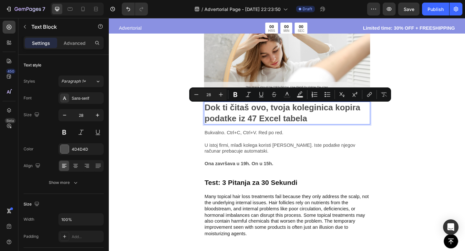
click at [326, 129] on p "Dok ti čitaš ovo, tvoja koleginica kopira podatke iz 47 Excel tabela" at bounding box center [303, 122] width 180 height 24
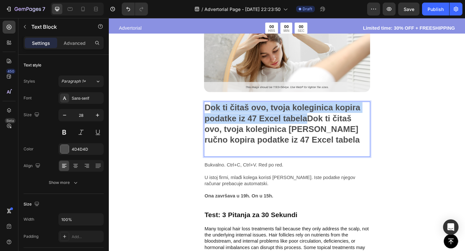
drag, startPoint x: 324, startPoint y: 129, endPoint x: 220, endPoint y: 118, distance: 105.0
click at [220, 118] on p "Dok ti čitaš ovo, tvoja koleginica kopira podatke iz 47 Excel tabelaDok ti čita…" at bounding box center [303, 139] width 180 height 59
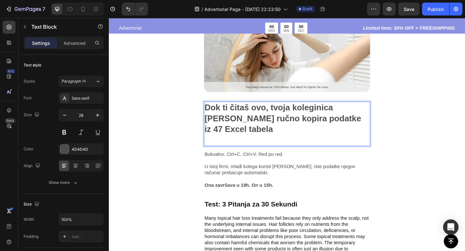
click at [226, 139] on p "Dok ti čitaš ovo, tvoja koleginica [PERSON_NAME] ručno kopira podatke iz 47 Exc…" at bounding box center [303, 133] width 180 height 47
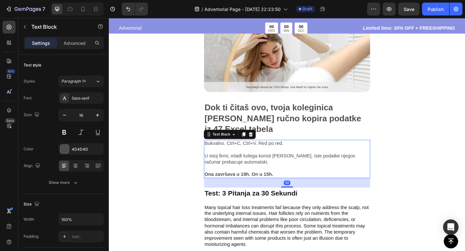
click at [253, 165] on p "U istoj firmi, mlađi kolega koristi [PERSON_NAME]. Iste podatke njegov računar …" at bounding box center [303, 172] width 180 height 14
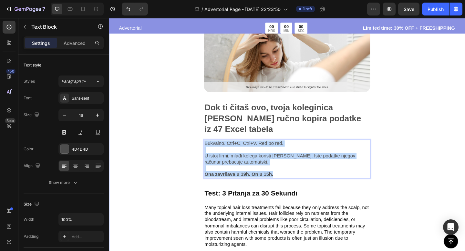
drag, startPoint x: 288, startPoint y: 178, endPoint x: 211, endPoint y: 143, distance: 85.1
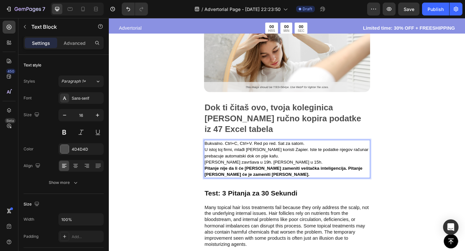
click at [332, 152] on p "Bukvalno. Ctrl+C, Ctrl+V. Red po red. Sat za satom." at bounding box center [303, 155] width 180 height 7
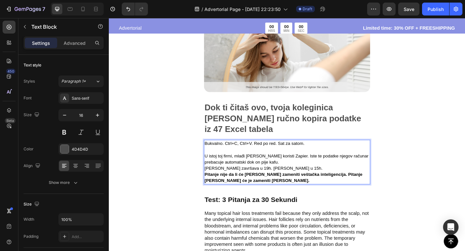
click at [305, 165] on p "U istoj toj firmi, mlađi [PERSON_NAME] koristi Zapier. Iste te podatke njegov r…" at bounding box center [303, 172] width 180 height 14
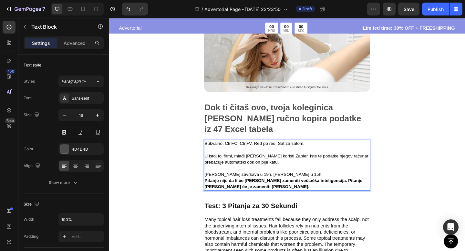
click at [297, 185] on p "[PERSON_NAME] završava u 19h. [PERSON_NAME] u 15h." at bounding box center [303, 188] width 180 height 7
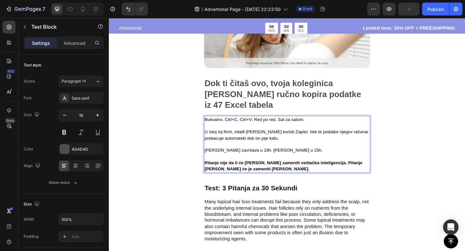
scroll to position [363, 0]
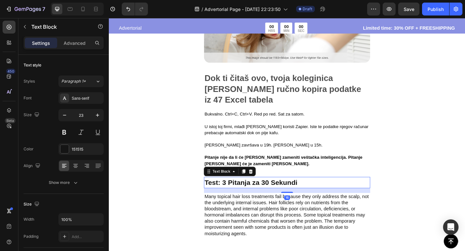
click at [314, 192] on p "Test: 3 Pitanja za 30 Sekundi" at bounding box center [303, 197] width 180 height 11
drag, startPoint x: 324, startPoint y: 218, endPoint x: 409, endPoint y: 20, distance: 215.6
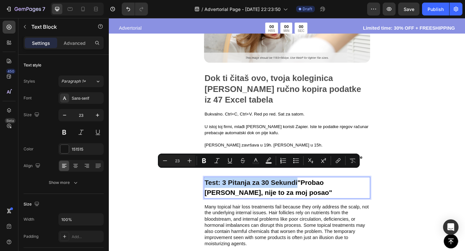
drag, startPoint x: 314, startPoint y: 189, endPoint x: 215, endPoint y: 187, distance: 99.6
click at [215, 192] on p "Test: 3 Pitanja za 30 Sekundi "Probao [PERSON_NAME], nije to za moj posao"" at bounding box center [303, 203] width 180 height 22
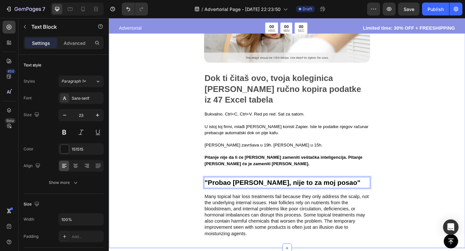
click at [201, 136] on div "Pre [PERSON_NAME]? Isti posao bi mi uzeo minimum 4 sata. Razlika nije u tome št…" at bounding box center [303, 75] width 388 height 387
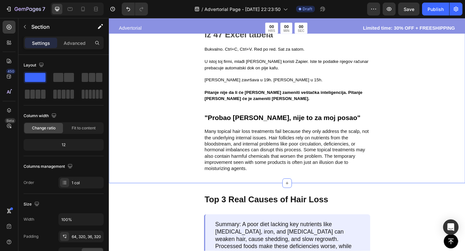
scroll to position [438, 0]
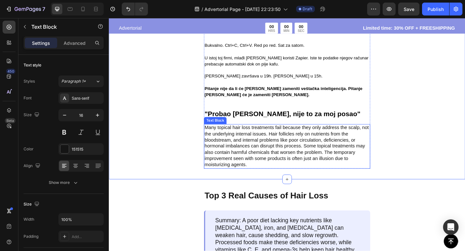
click at [269, 137] on p "Many topical hair loss treatments fail because they only address the scalp, not…" at bounding box center [303, 157] width 180 height 47
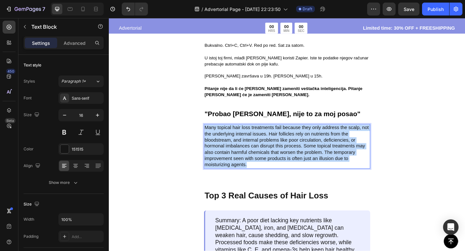
click at [269, 137] on p "Many topical hair loss treatments fail because they only address the scalp, not…" at bounding box center [303, 157] width 180 height 47
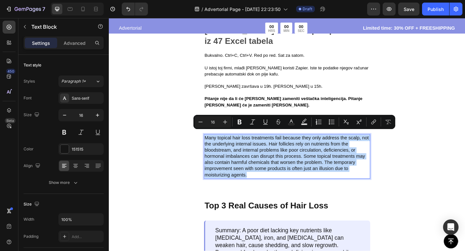
scroll to position [421, 0]
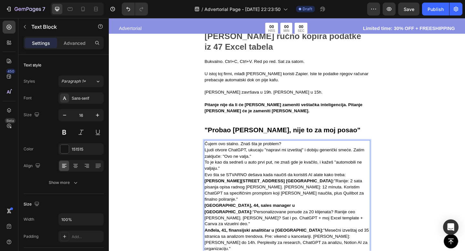
click at [299, 152] on p "Čujem ovo stalno. Znaš šta je problem?" at bounding box center [303, 155] width 180 height 7
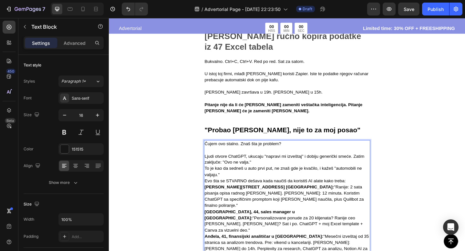
click at [271, 167] on p "Ljudi otvore ChatGPT, ukucaju "napravi mi izveštaj" i dobiju generički smeće. Z…" at bounding box center [303, 173] width 180 height 14
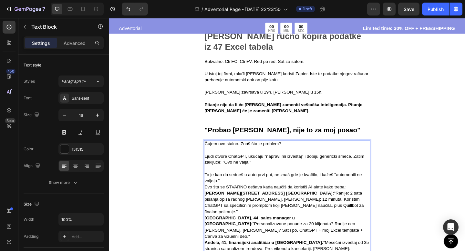
click at [257, 186] on p "To je kao da sedneš u auto prvi put, ne znaš gde je kvačilo, i kažeš "automobil…" at bounding box center [303, 193] width 180 height 14
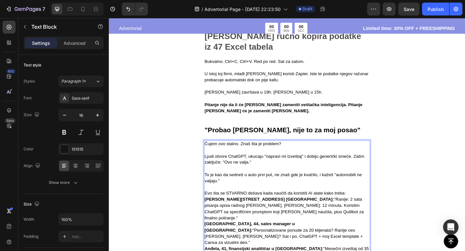
scroll to position [428, 0]
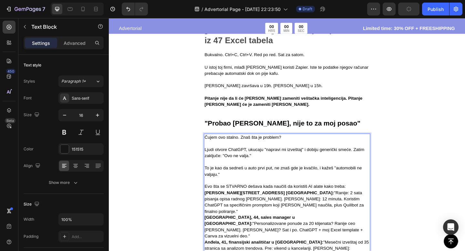
click at [370, 198] on p "Evo šta se STVARNO dešava kada naučiš da koristiš AI alate kako treba:" at bounding box center [303, 201] width 180 height 7
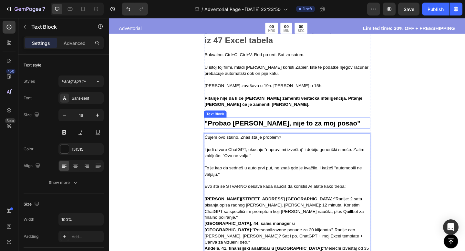
scroll to position [461, 0]
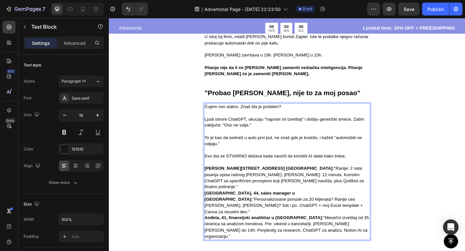
click at [304, 188] on p "[PERSON_NAME], 38, HR koordinatorka u [GEOGRAPHIC_DATA]: "[GEOGRAPHIC_DATA]: 2 …" at bounding box center [303, 192] width 180 height 27
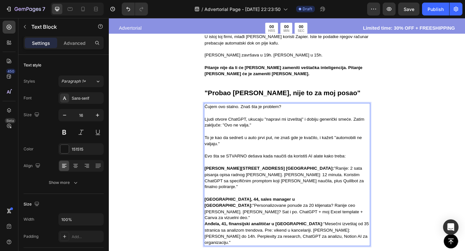
click at [275, 214] on p "[GEOGRAPHIC_DATA], 44, sales manager u [GEOGRAPHIC_DATA]: "Personalizovane ponu…" at bounding box center [303, 225] width 180 height 27
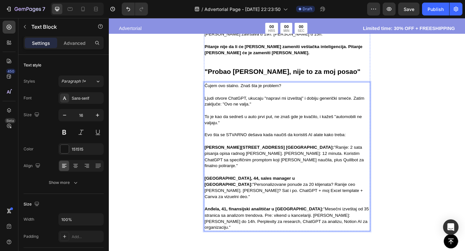
scroll to position [399, 0]
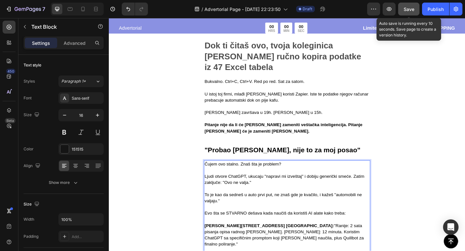
click at [406, 6] on span "Save" at bounding box center [409, 8] width 11 height 5
